Goal: Information Seeking & Learning: Learn about a topic

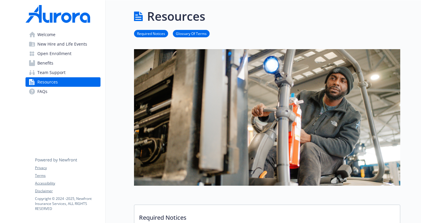
click at [75, 73] on link "Team Support" at bounding box center [63, 72] width 75 height 9
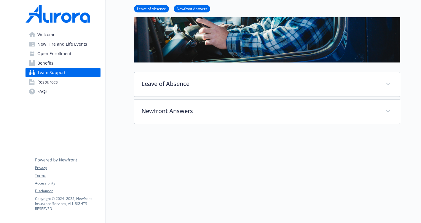
scroll to position [158, 0]
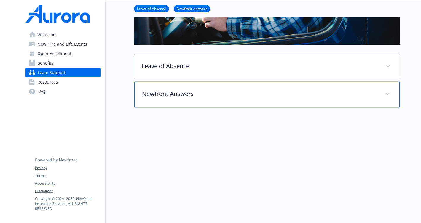
click at [146, 93] on p "Newfront Answers" at bounding box center [260, 94] width 236 height 9
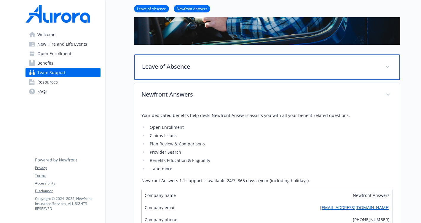
click at [167, 61] on div "Leave of Absence" at bounding box center [267, 68] width 266 height 26
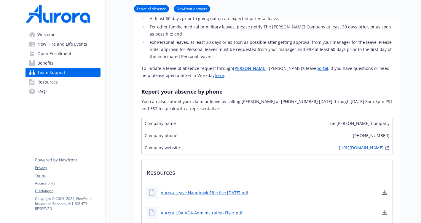
scroll to position [354, 0]
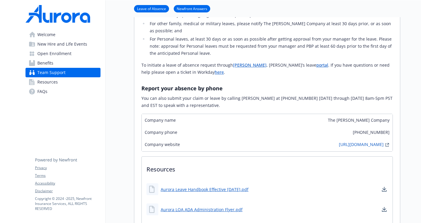
click at [317, 67] on link "portal" at bounding box center [323, 65] width 12 height 6
